Goal: Find specific page/section: Find specific page/section

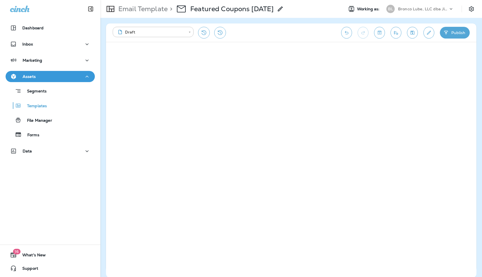
click at [449, 9] on icon at bounding box center [451, 9] width 6 height 6
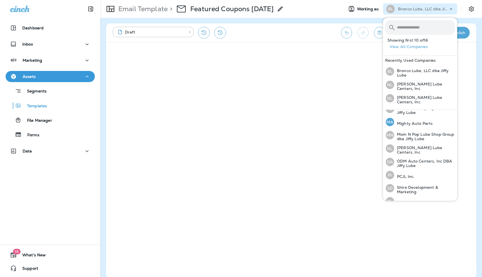
scroll to position [120, 0]
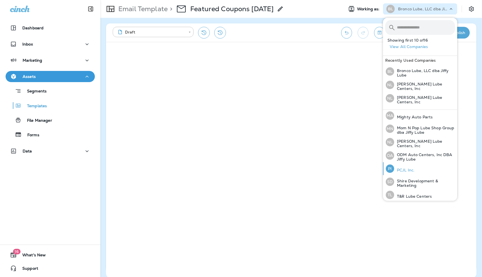
click at [403, 168] on p "PCJL Inc." at bounding box center [404, 170] width 20 height 4
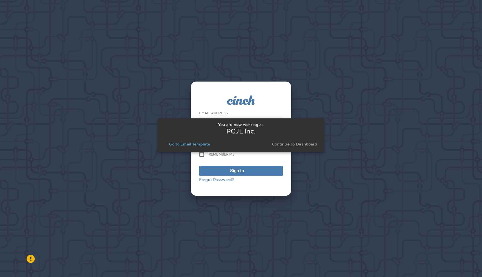
type input "**********"
click at [291, 142] on p "Continue to Dashboard" at bounding box center [294, 144] width 45 height 4
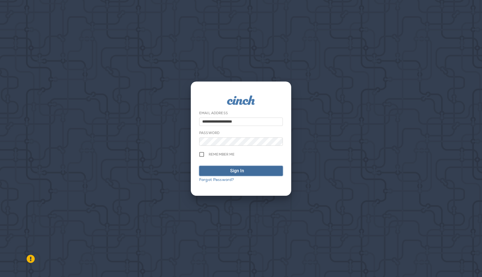
click at [230, 170] on span "Sign In" at bounding box center [241, 170] width 78 height 7
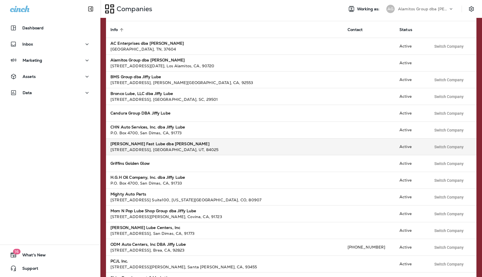
scroll to position [55, 0]
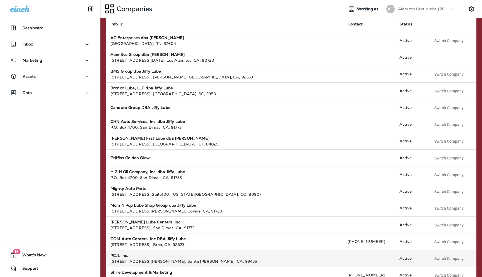
click at [123, 253] on strong "PCJL Inc." at bounding box center [119, 255] width 18 height 5
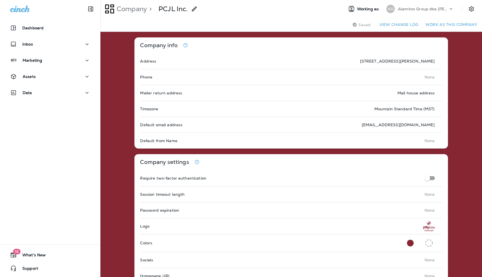
click at [438, 25] on button "Work as this company" at bounding box center [451, 24] width 56 height 9
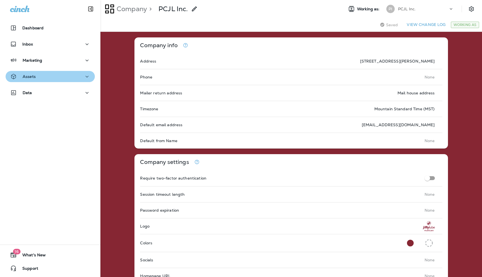
click at [80, 76] on div "Assets" at bounding box center [50, 76] width 80 height 7
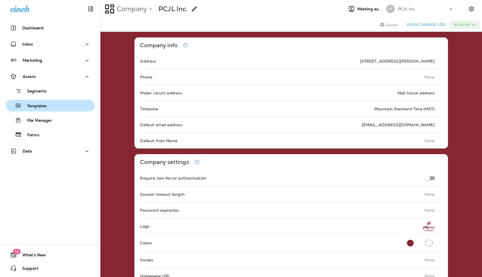
click at [44, 105] on p "Templates" at bounding box center [33, 106] width 25 height 5
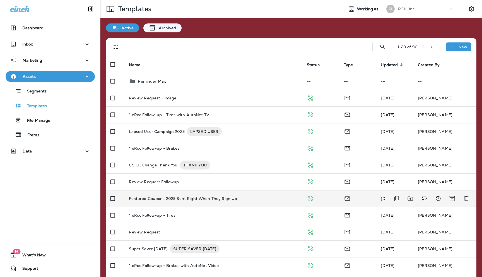
click at [157, 201] on td "Featured Coupons 2025 Sent Right When They Sign Up" at bounding box center [213, 198] width 178 height 17
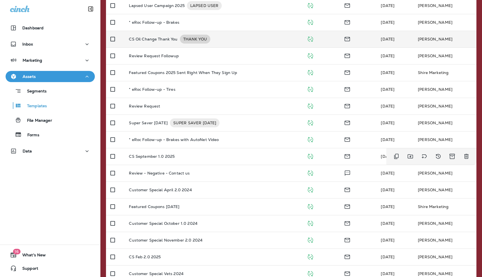
scroll to position [138, 0]
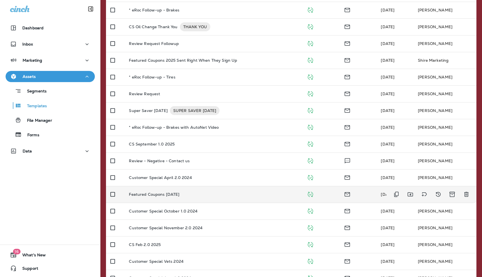
click at [170, 198] on td "Featured Coupons [DATE]" at bounding box center [213, 194] width 178 height 17
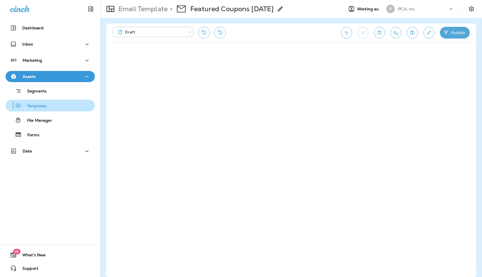
click at [37, 106] on p "Templates" at bounding box center [33, 106] width 25 height 5
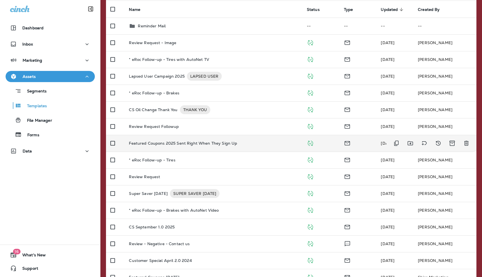
scroll to position [62, 0]
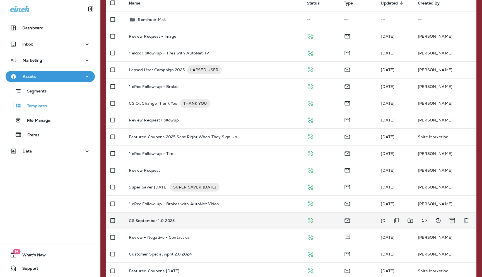
click at [153, 221] on p "CS September 1.0 2025" at bounding box center [152, 220] width 46 height 4
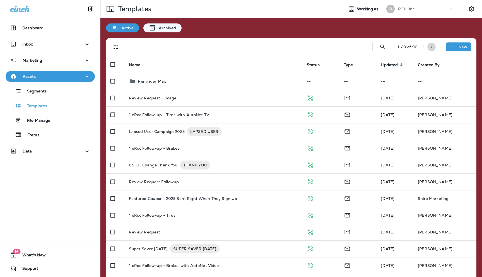
click at [433, 47] on icon "button" at bounding box center [432, 47] width 4 height 4
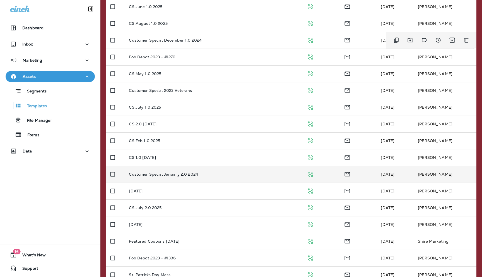
scroll to position [153, 0]
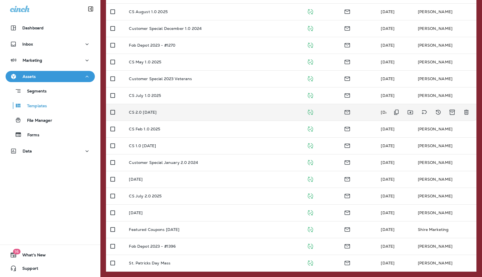
click at [157, 112] on p "CS 2.0 [DATE]" at bounding box center [143, 112] width 28 height 4
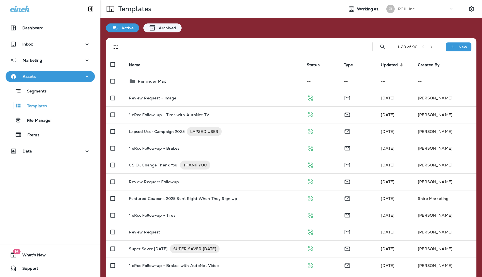
click at [432, 47] on icon "button" at bounding box center [432, 47] width 4 height 4
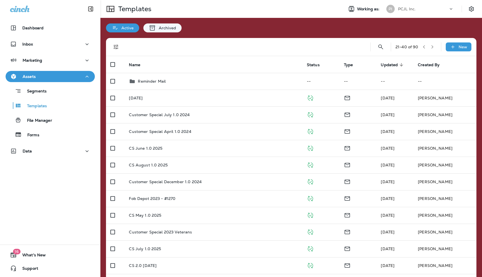
scroll to position [153, 0]
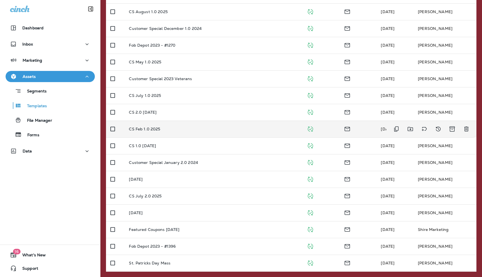
click at [154, 128] on p "CS Feb 1.0 2025" at bounding box center [144, 129] width 31 height 4
